Goal: Information Seeking & Learning: Learn about a topic

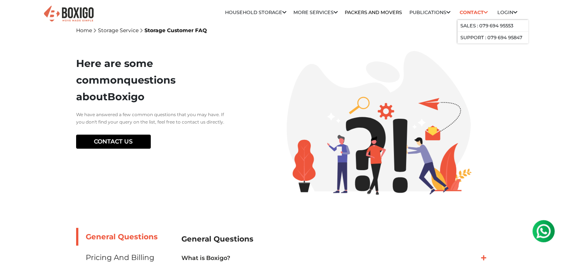
click at [485, 12] on icon at bounding box center [486, 12] width 4 height 5
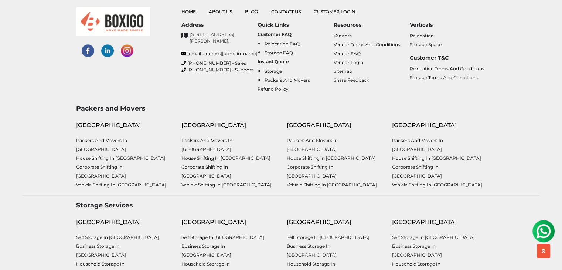
scroll to position [992, 0]
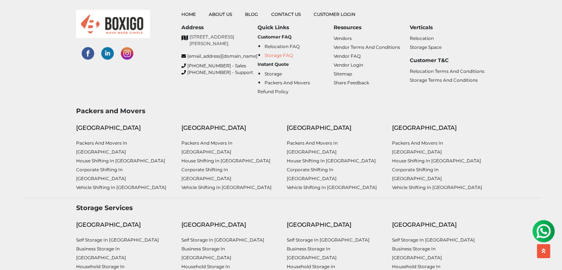
click at [275, 55] on link "Storage FAQ" at bounding box center [279, 55] width 28 height 6
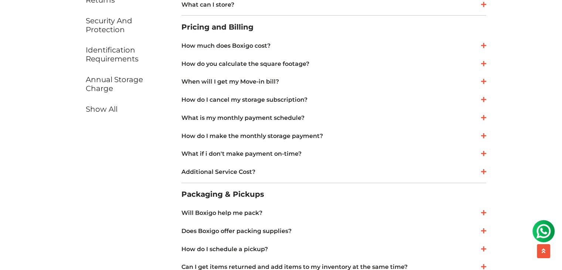
scroll to position [307, 0]
